Goal: Information Seeking & Learning: Find contact information

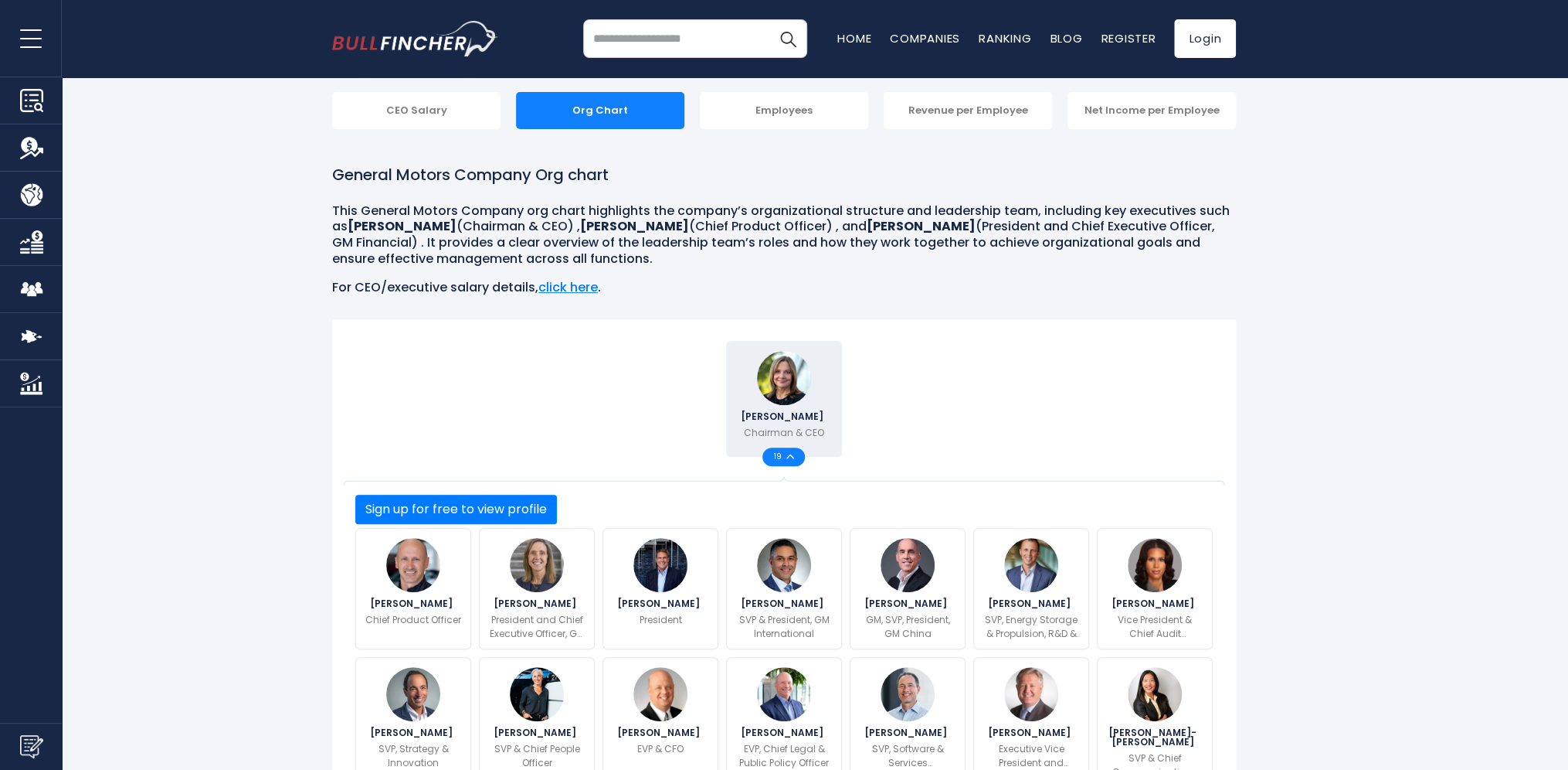
scroll to position [387, 0]
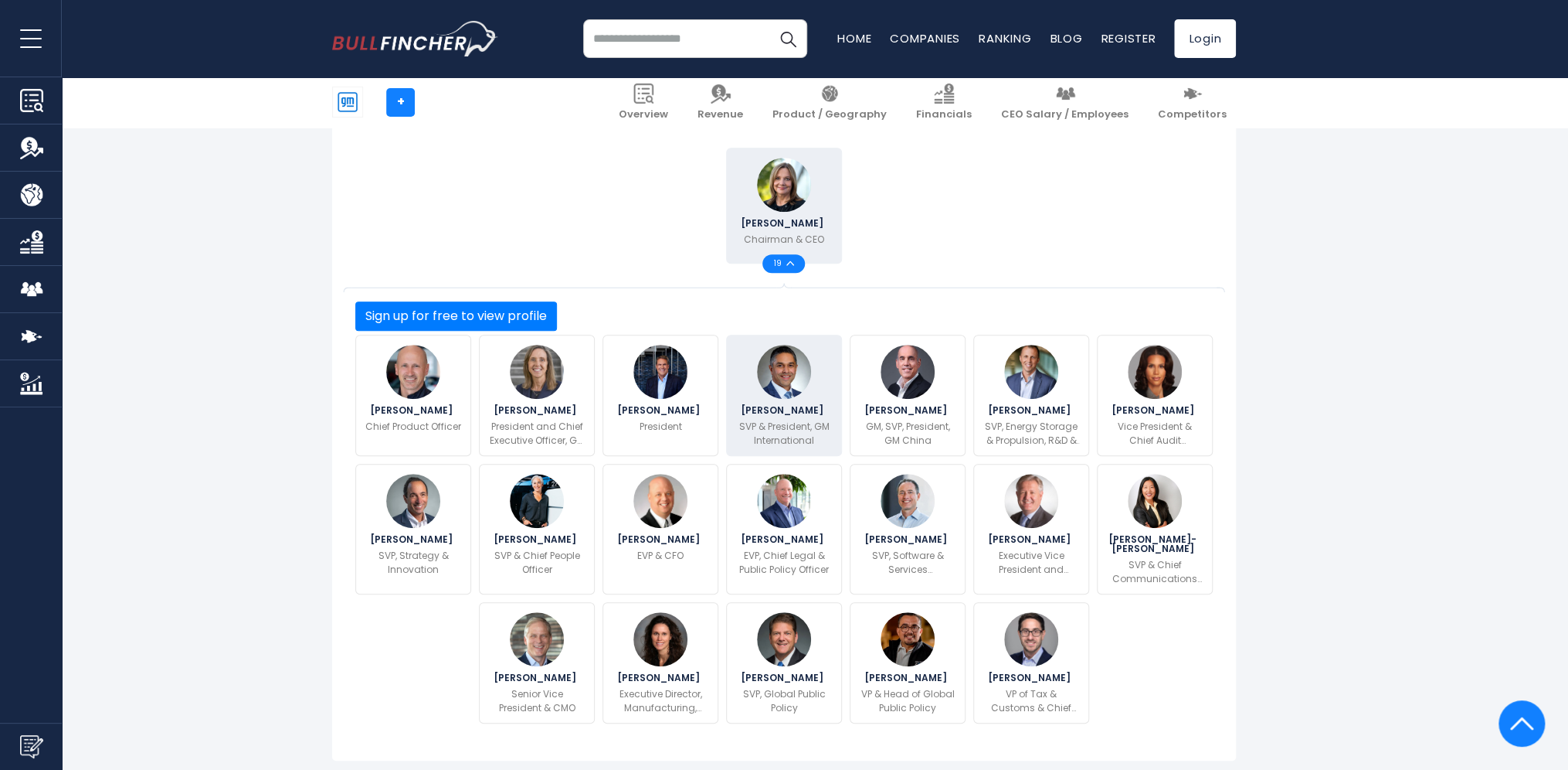
click at [784, 367] on img at bounding box center [784, 372] width 54 height 54
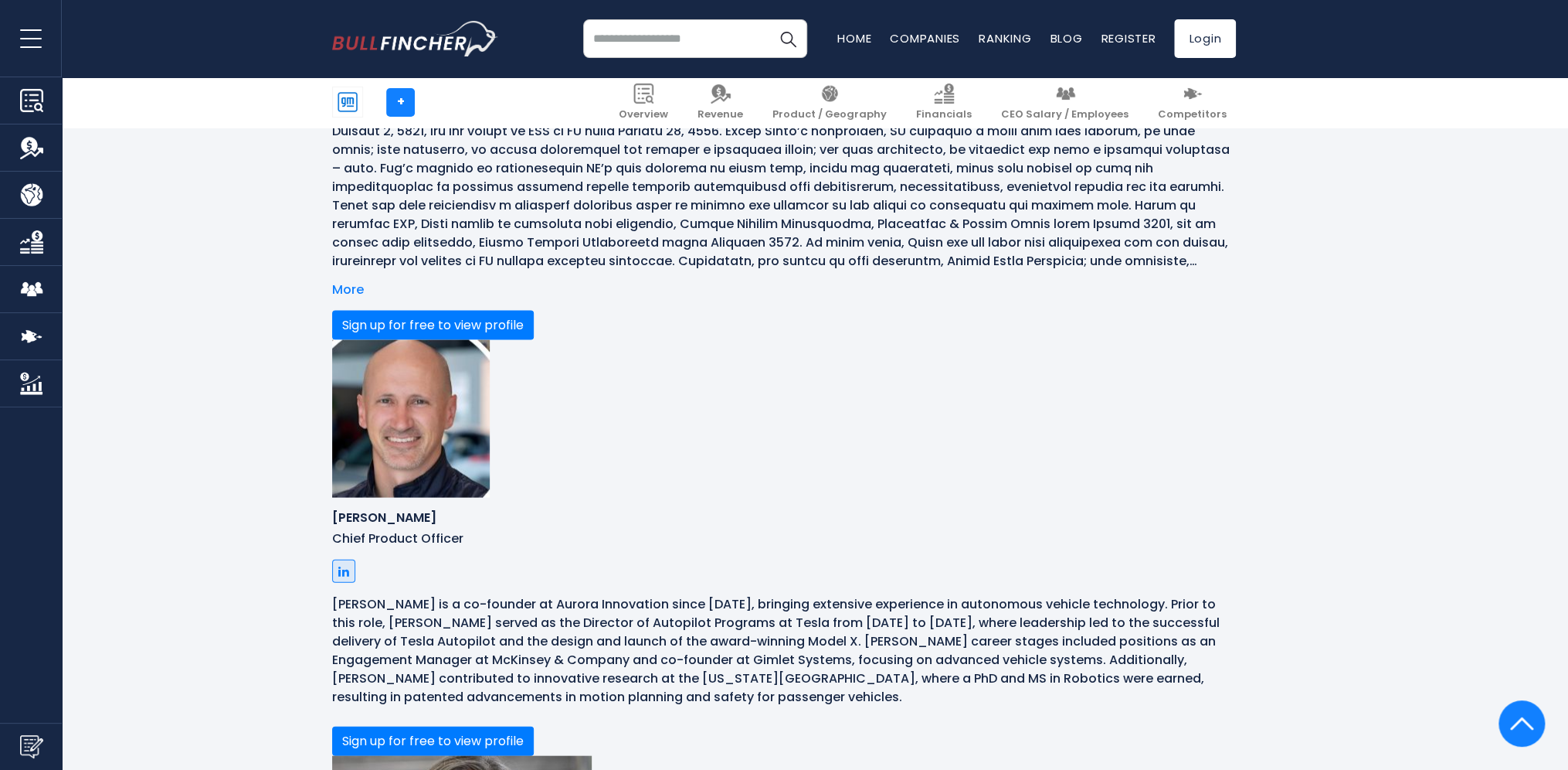
scroll to position [1873, 0]
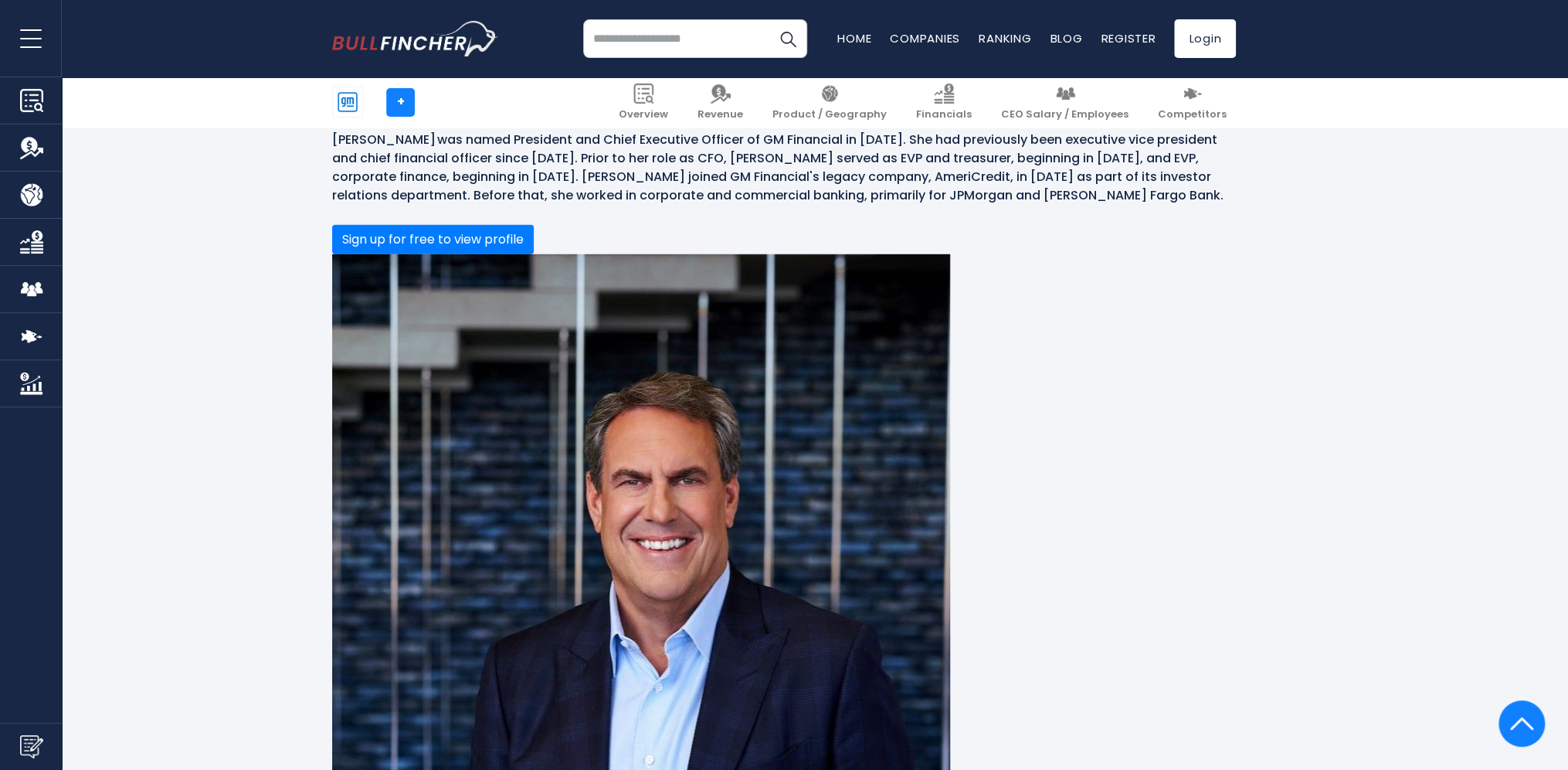
scroll to position [3032, 0]
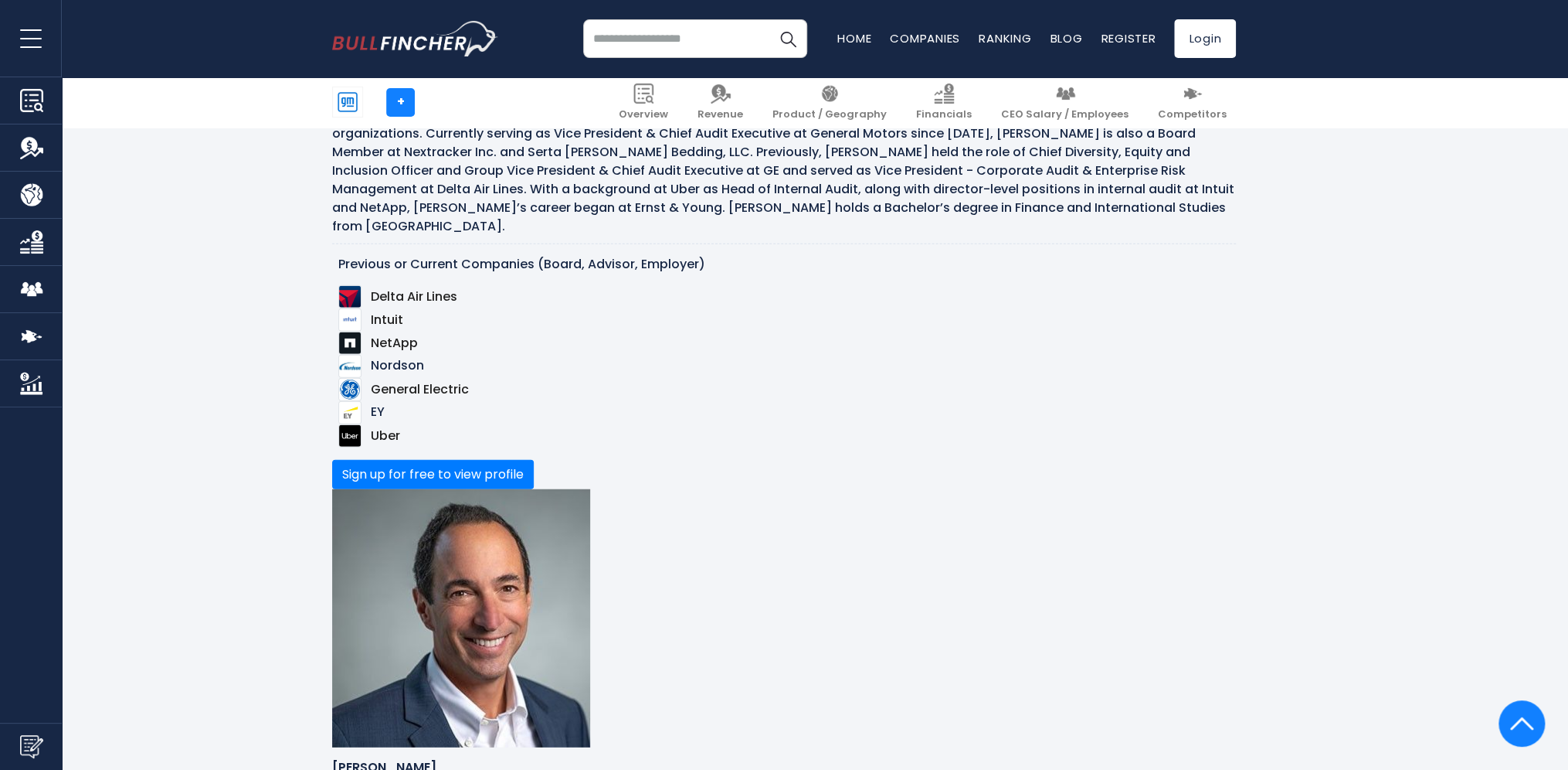
scroll to position [6355, 0]
